Goal: Navigation & Orientation: Understand site structure

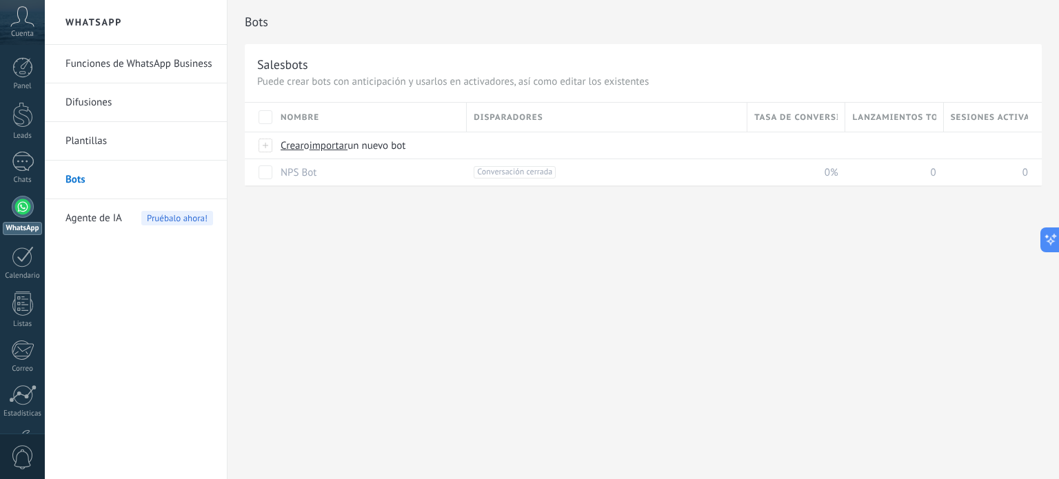
click at [433, 266] on div "Bots Salesbots Puede crear bots con anticipación y usarlos en activadores, así …" at bounding box center [642, 239] width 831 height 479
click at [89, 138] on link "Plantillas" at bounding box center [138, 141] width 147 height 39
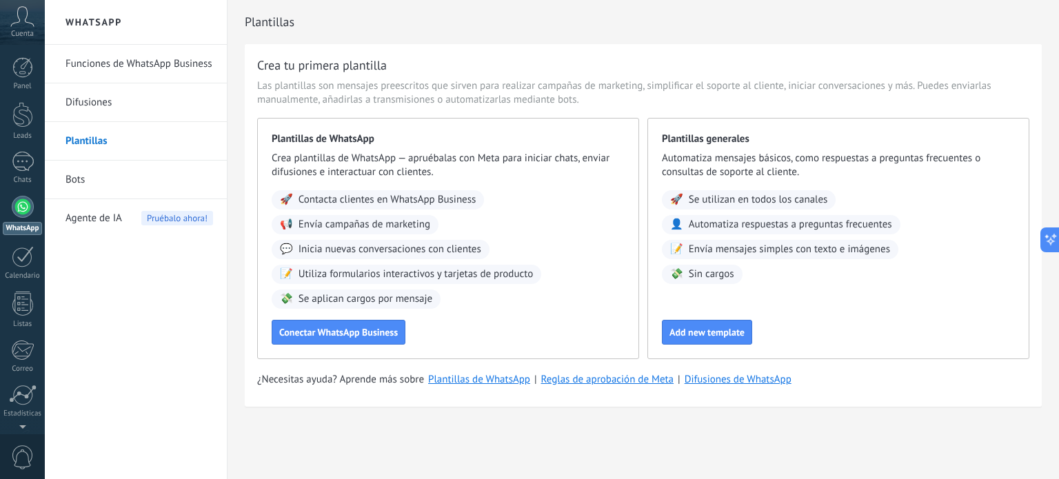
click at [90, 99] on link "Difusiones" at bounding box center [138, 102] width 147 height 39
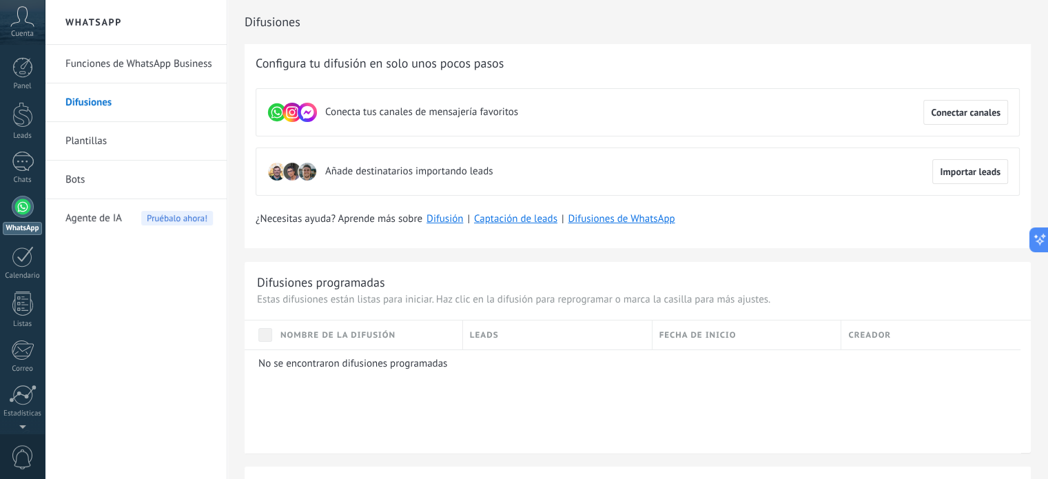
click at [133, 58] on link "Funciones de WhatsApp Business" at bounding box center [138, 64] width 147 height 39
